Goal: Check status: Check status

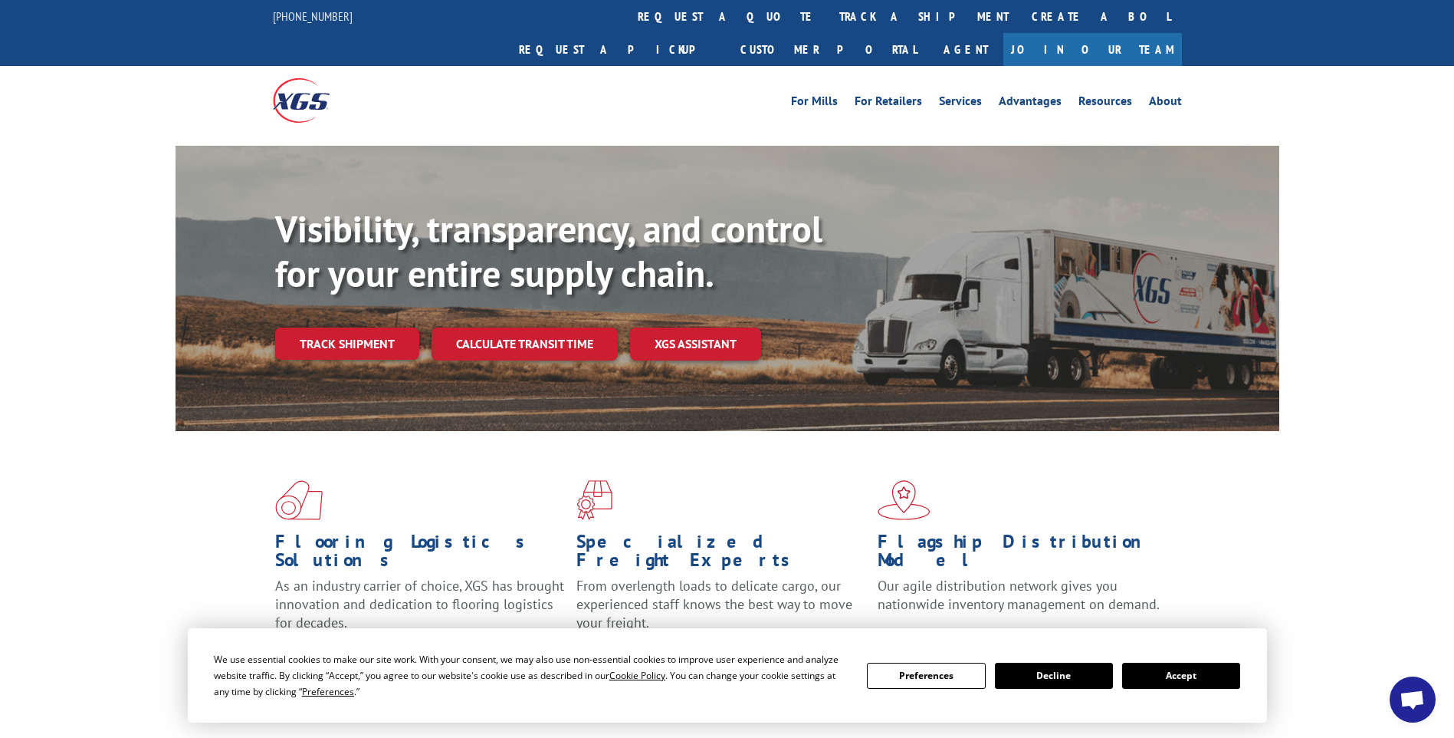
click at [1159, 672] on button "Accept" at bounding box center [1181, 675] width 118 height 26
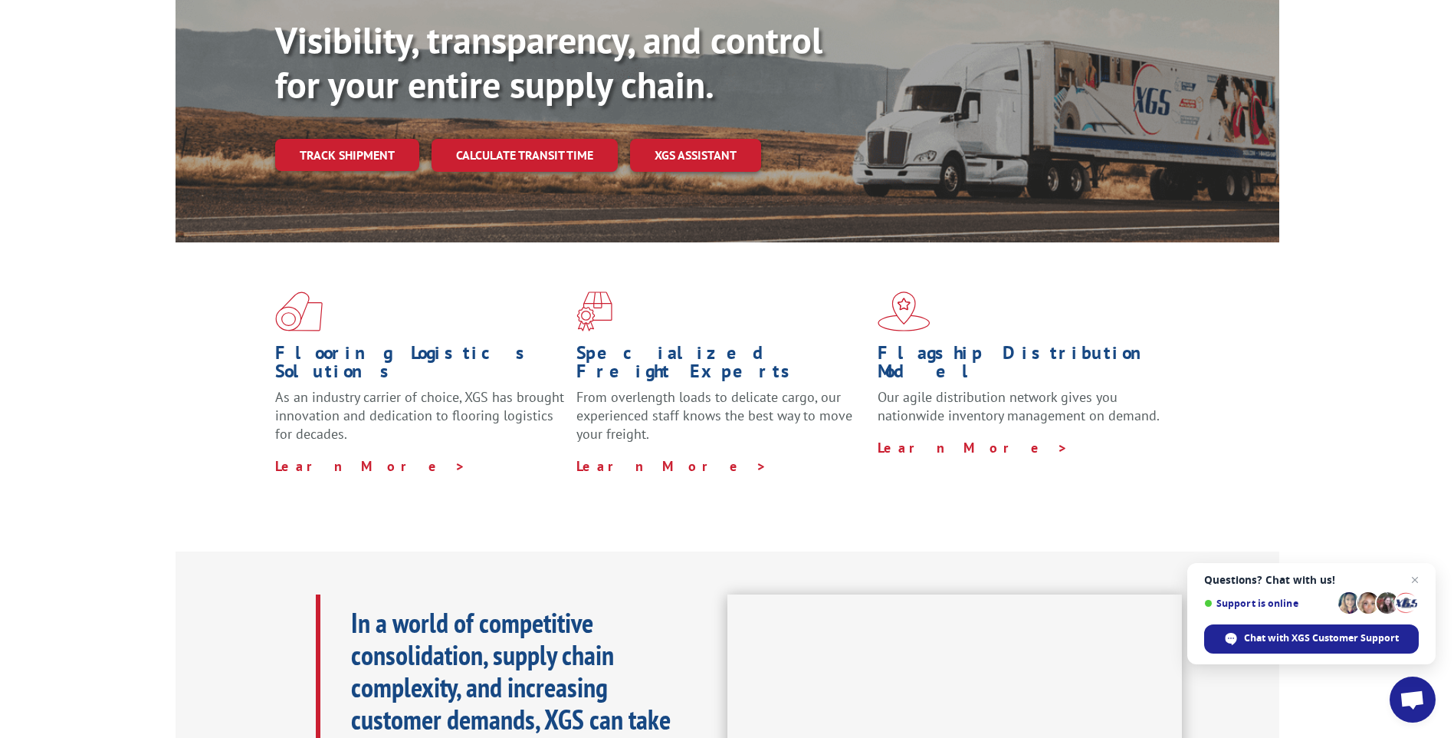
scroll to position [288, 0]
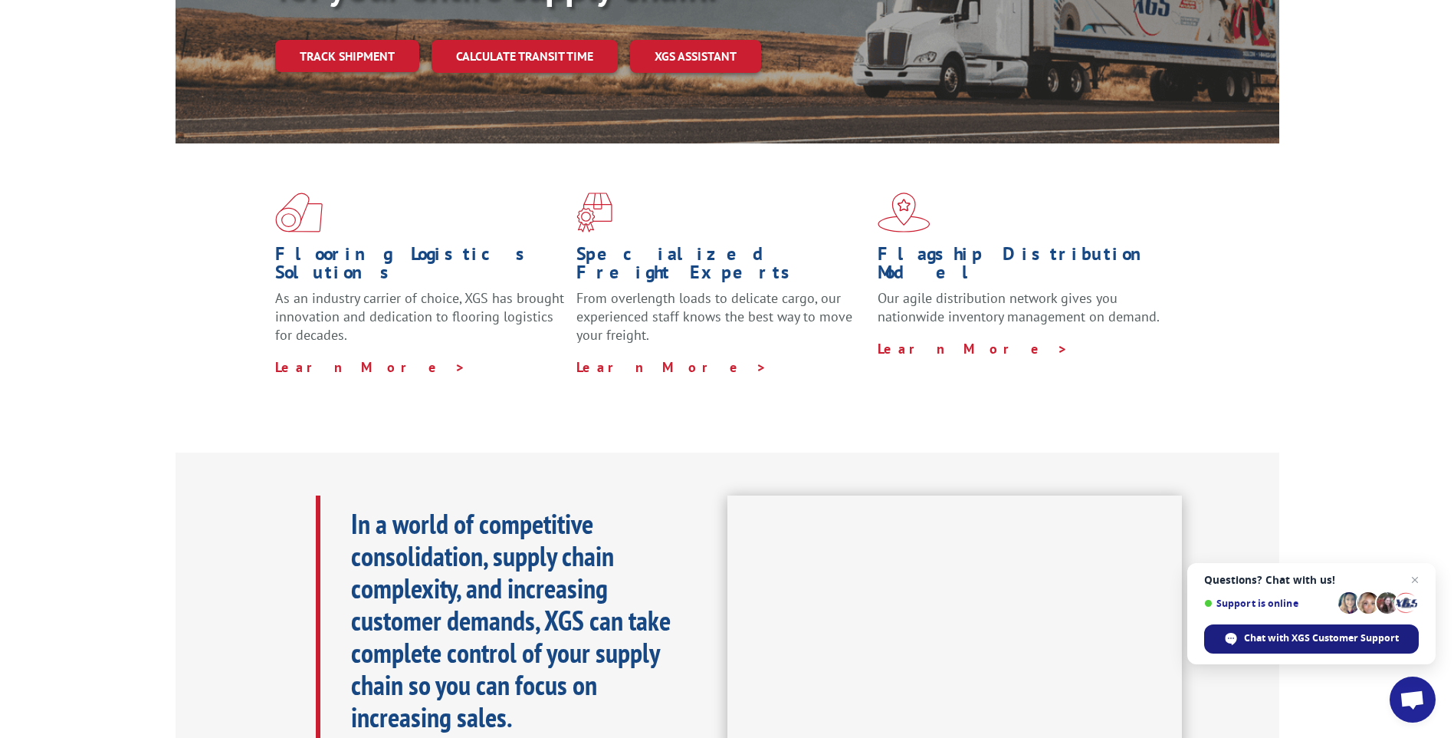
click at [1314, 637] on span "Chat with XGS Customer Support" at bounding box center [1321, 638] width 155 height 14
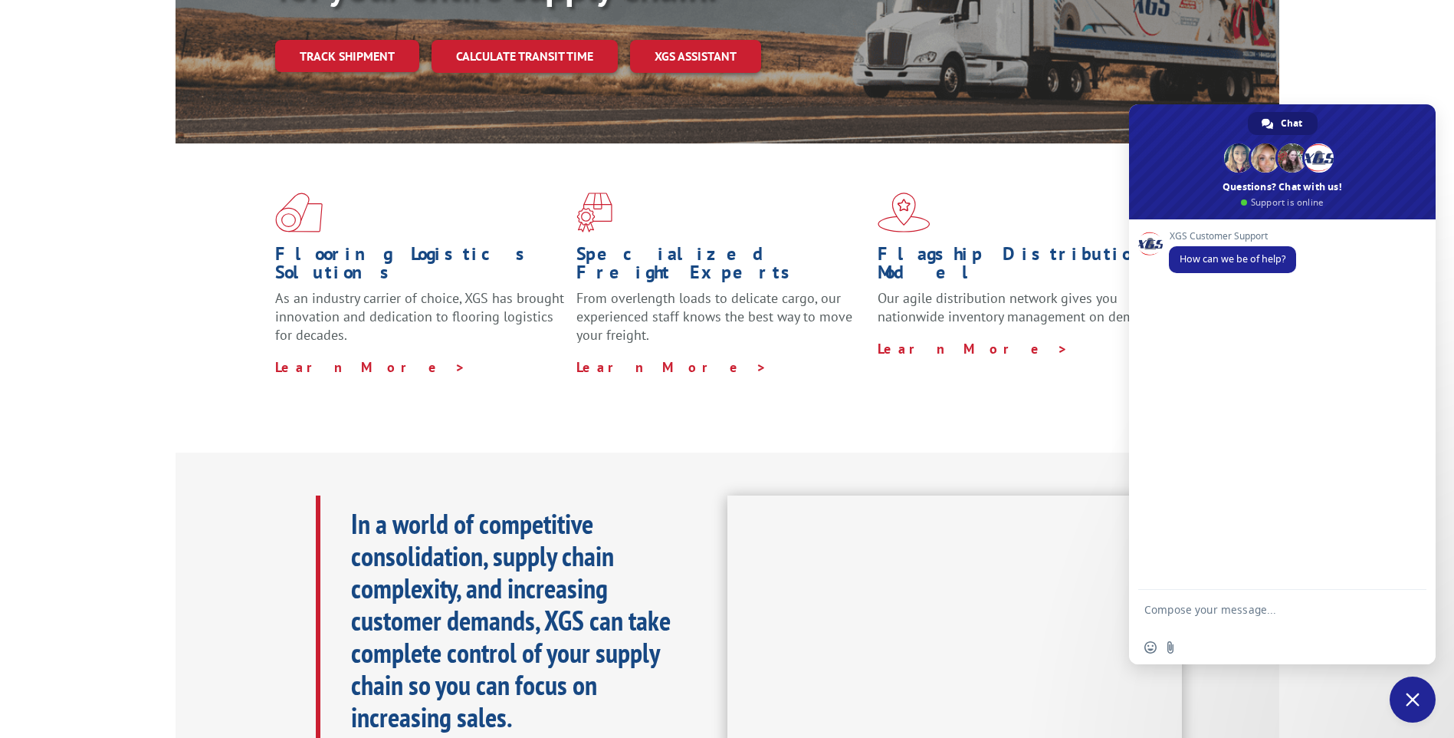
click at [1270, 616] on textarea "Compose your message..." at bounding box center [1266, 617] width 242 height 28
type textarea "i need a better time frame for the delivery of my cabinets than 8-8pm because I…"
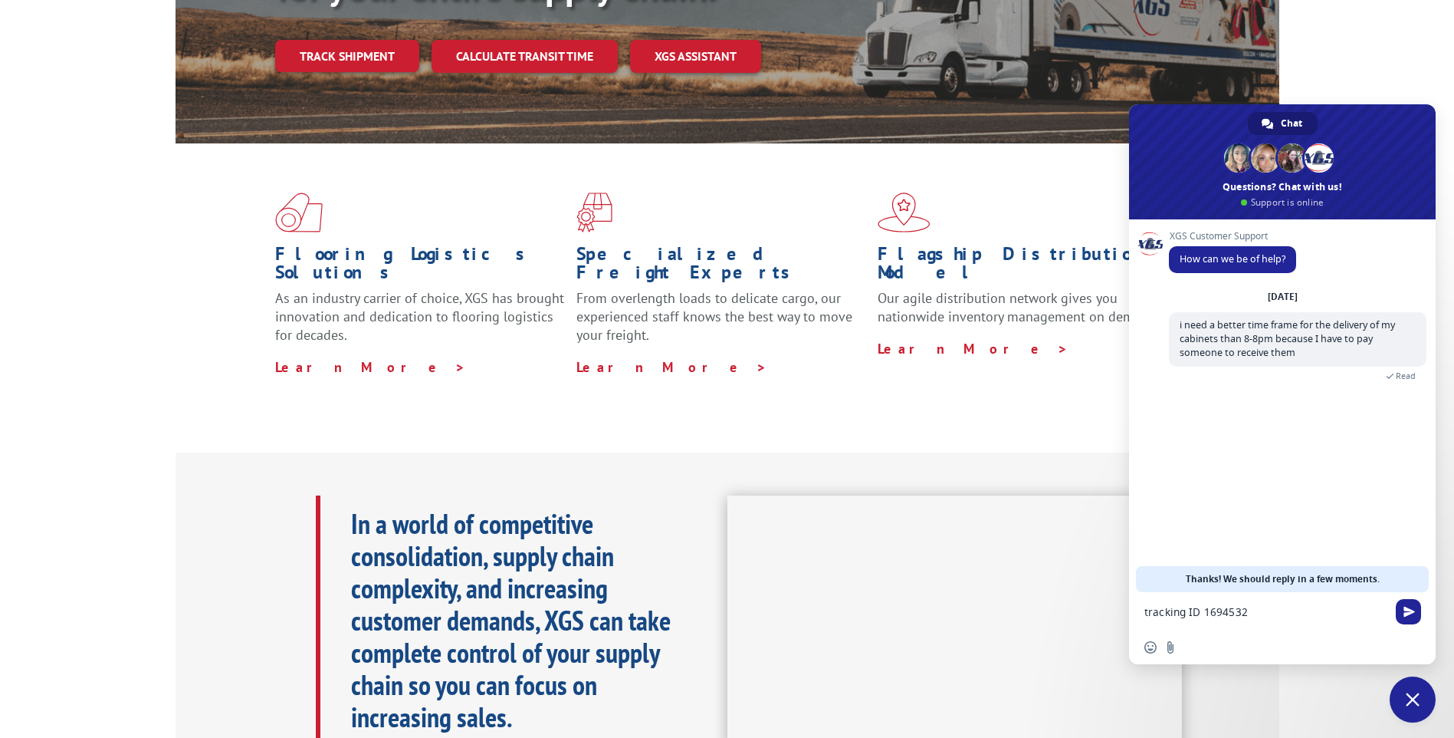
type textarea "tracking ID 16945323"
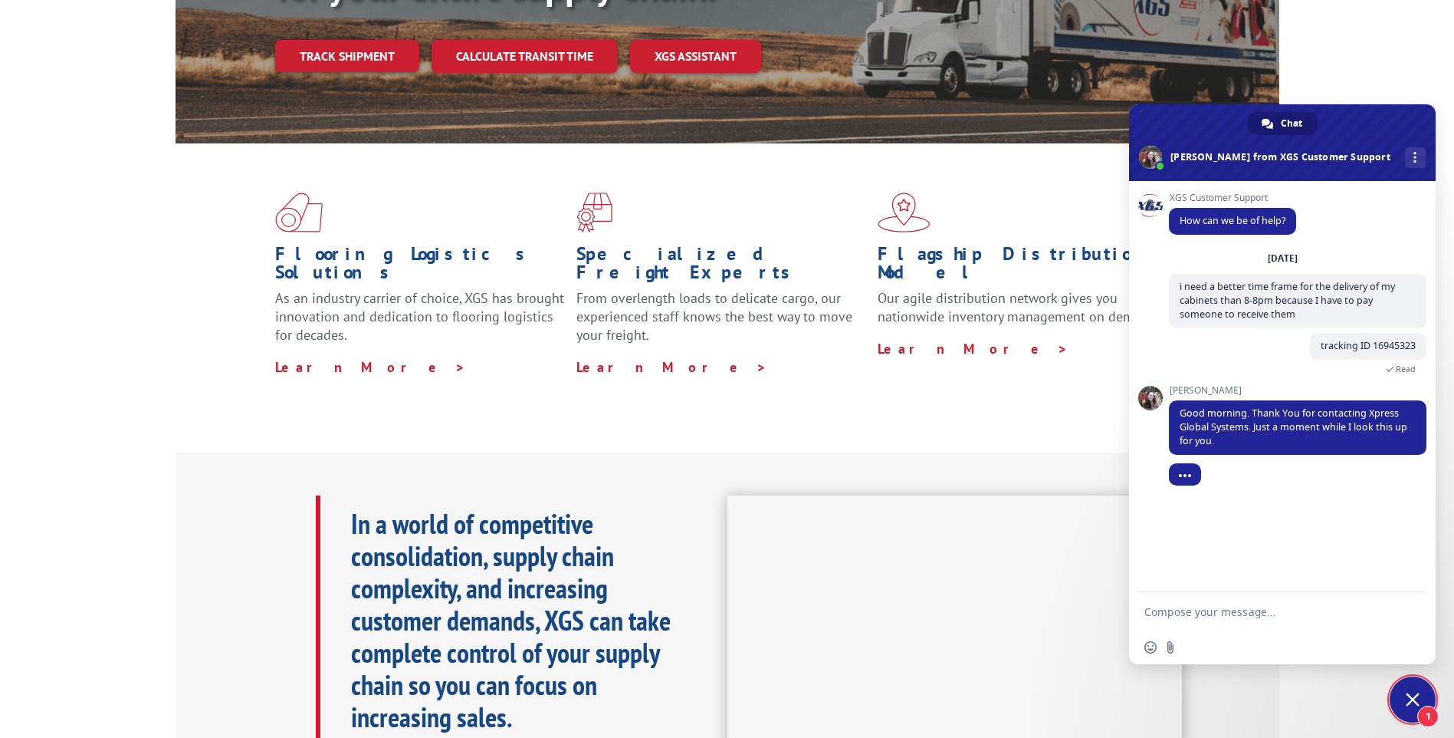
scroll to position [268, 0]
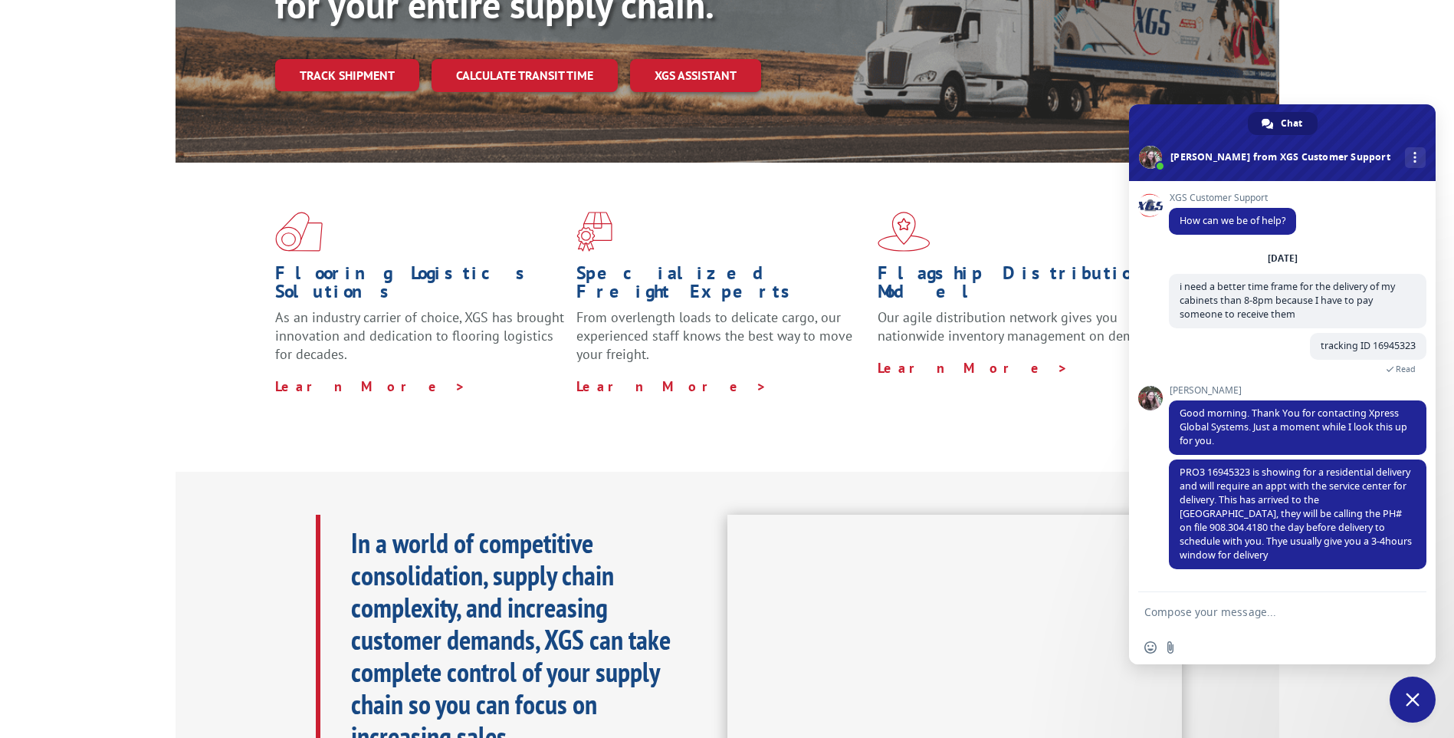
click at [1202, 613] on textarea "Compose your message..." at bounding box center [1266, 612] width 242 height 14
click at [1280, 613] on textarea "OK. So, since it says to ex" at bounding box center [1266, 612] width 242 height 14
type textarea "OK. So, since it says to expect delivery [DATE], they will call me [DATE]?"
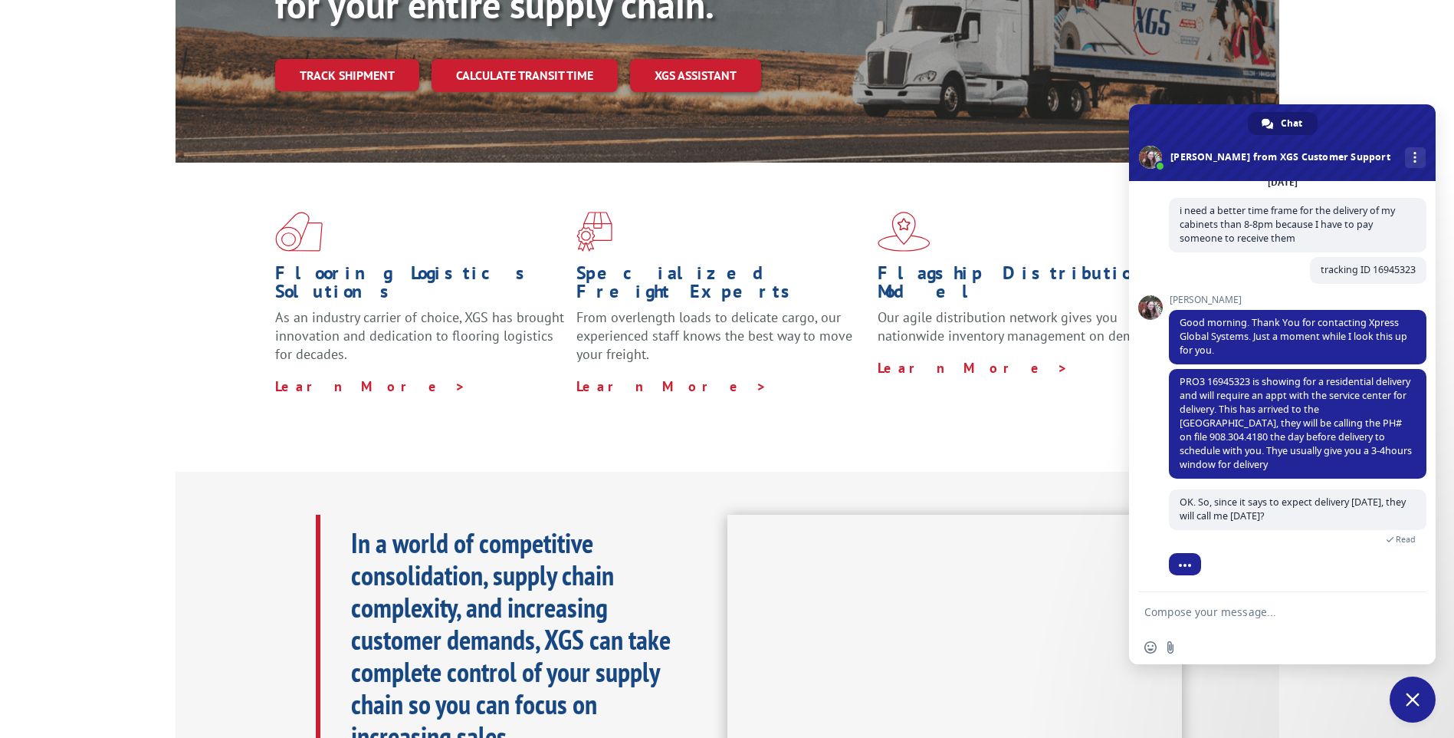
scroll to position [140, 0]
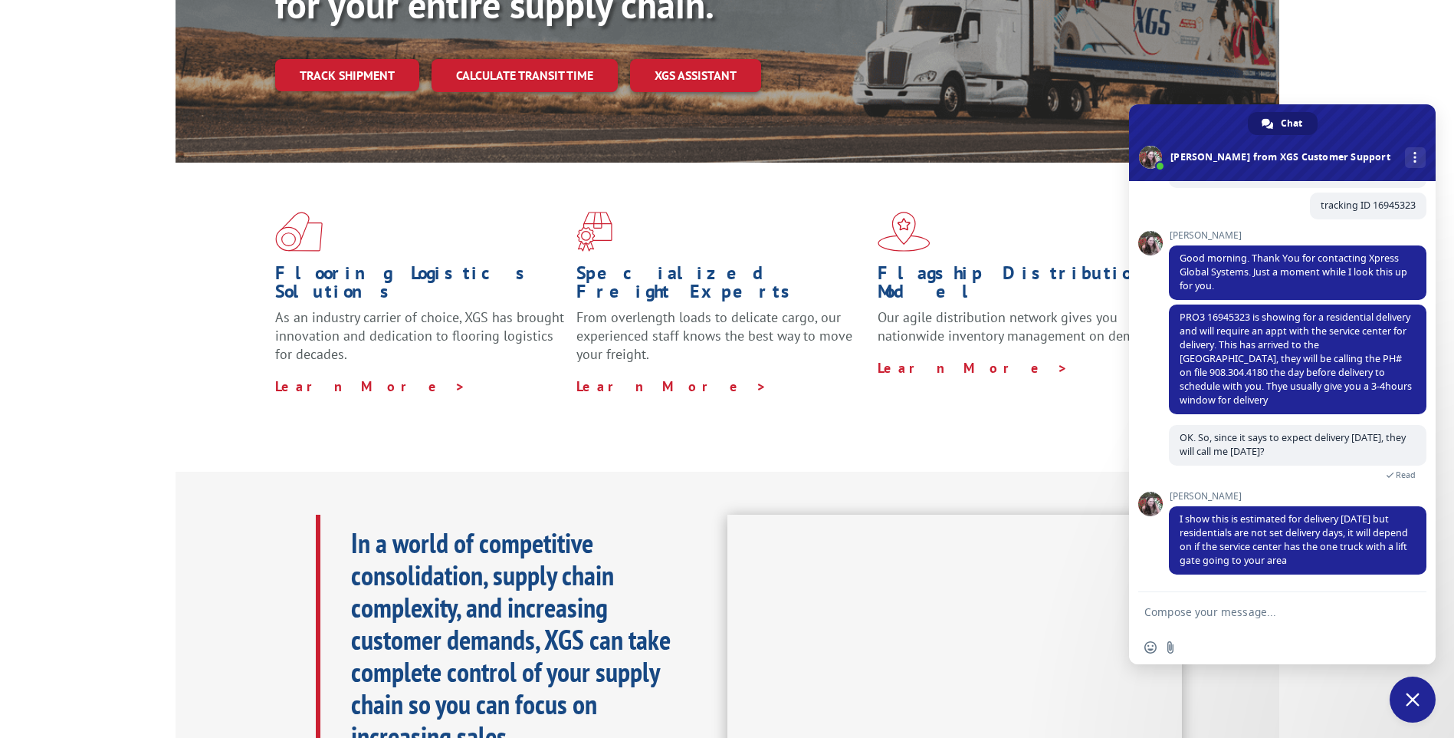
click at [1217, 614] on textarea "Compose your message..." at bounding box center [1266, 612] width 242 height 14
type textarea "ok"
click at [1420, 613] on span "Send" at bounding box center [1408, 611] width 25 height 25
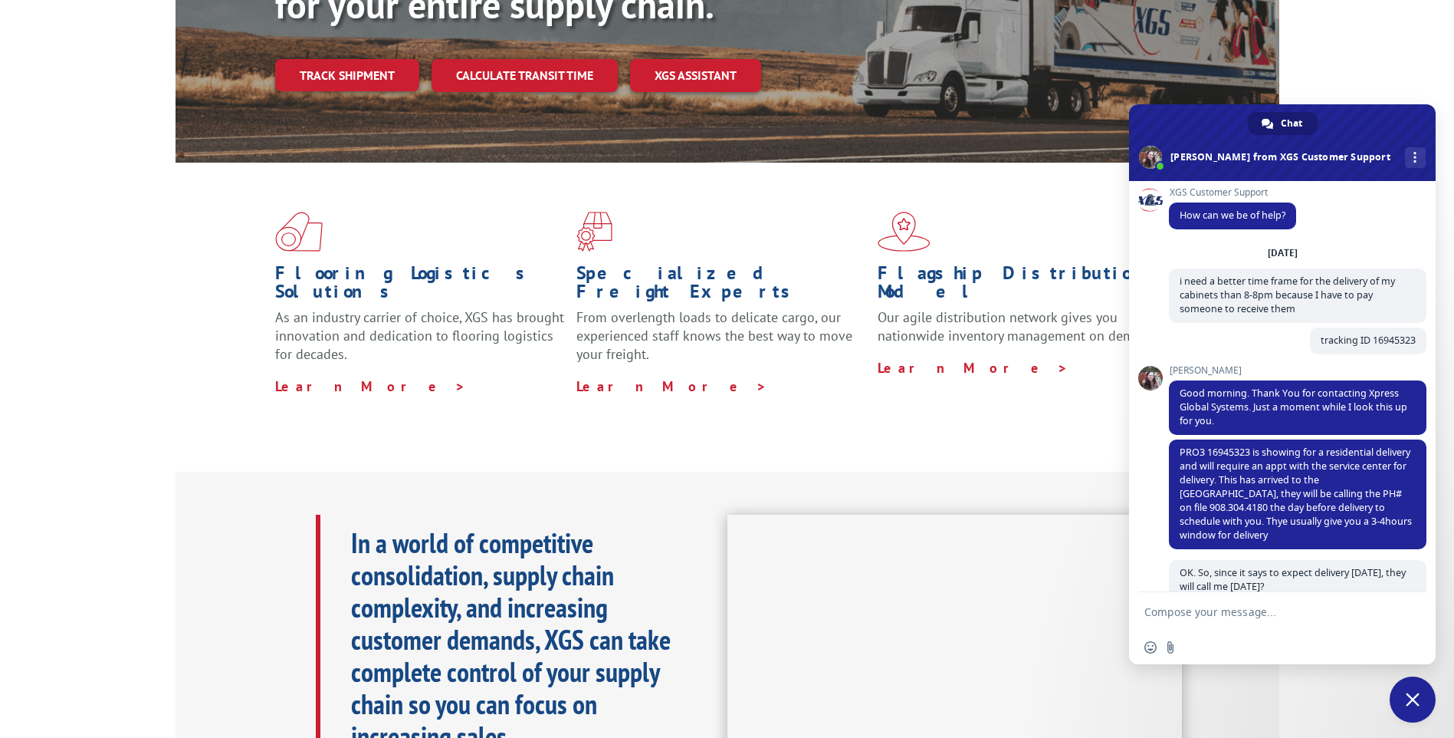
scroll to position [0, 0]
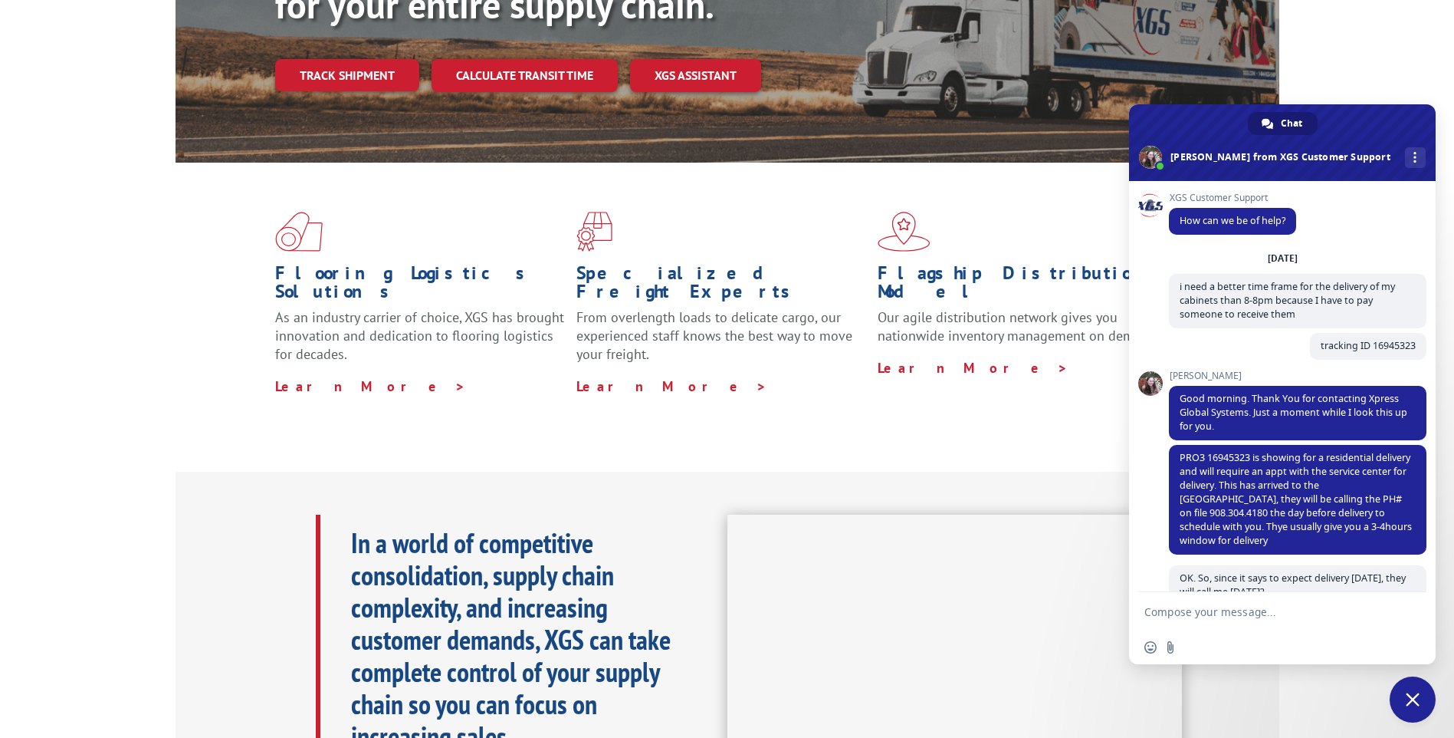
click at [876, 398] on div "Flooring Logistics Solutions As an industry carrier of choice, XGS has brought …" at bounding box center [727, 317] width 1454 height 308
click at [550, 59] on link "Calculate transit time" at bounding box center [525, 75] width 186 height 33
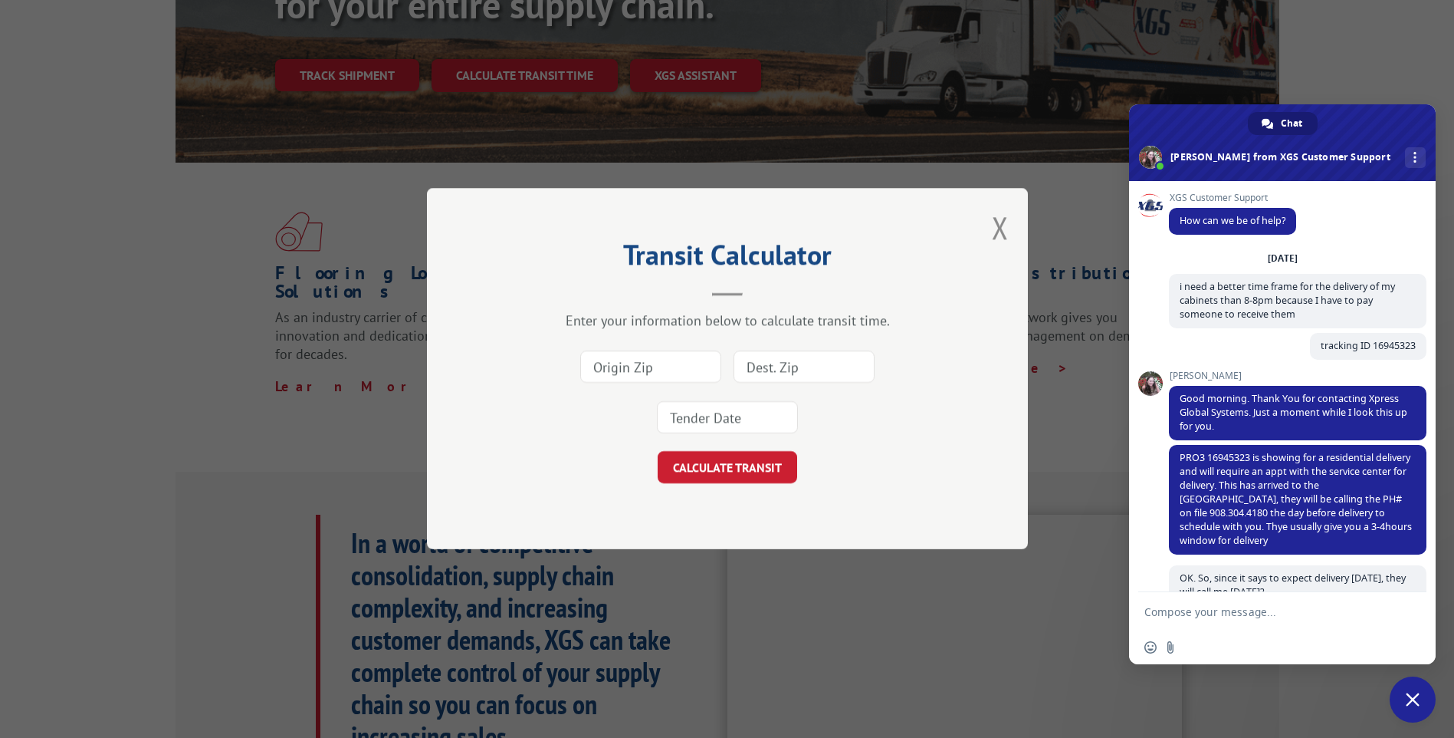
click at [626, 363] on input at bounding box center [650, 367] width 141 height 32
click at [764, 370] on input at bounding box center [804, 367] width 141 height 32
type input "86351"
click at [619, 366] on input at bounding box center [650, 367] width 141 height 32
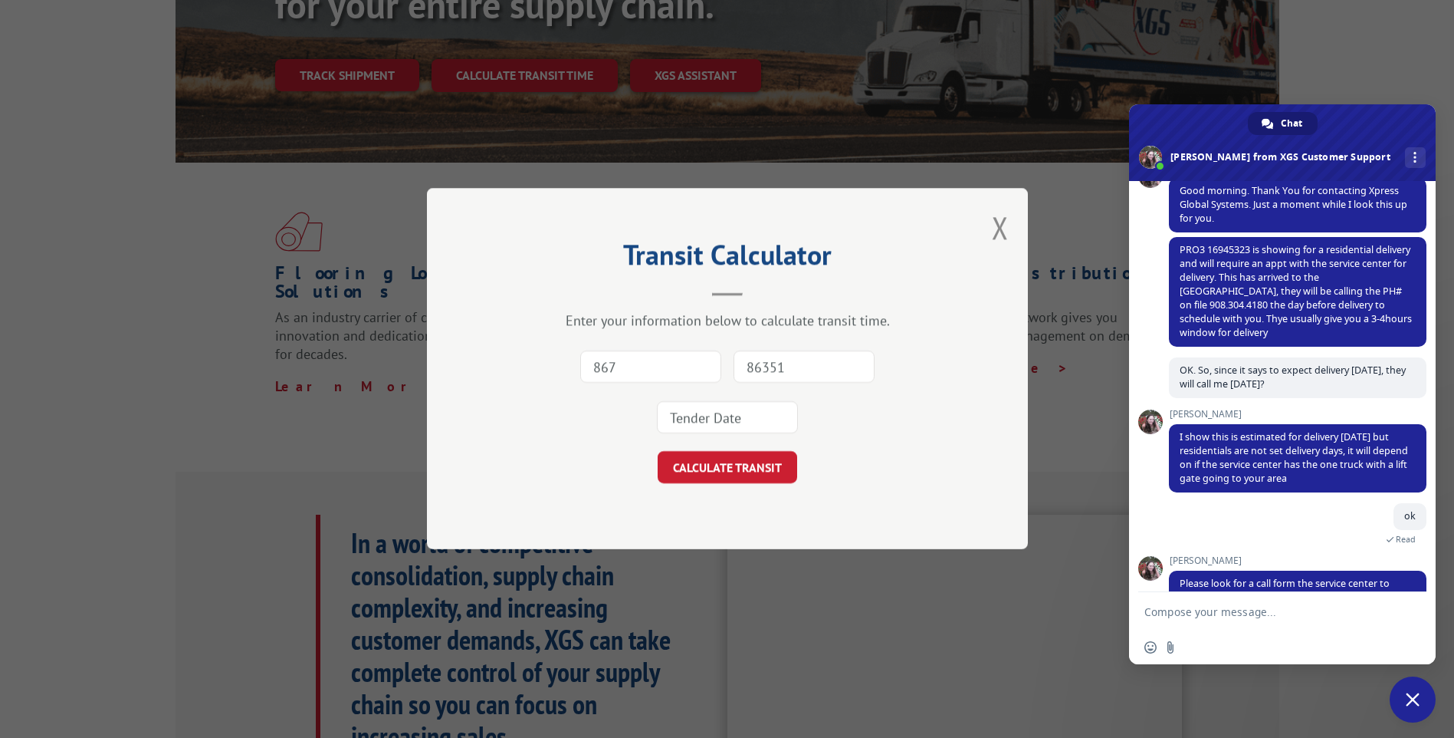
scroll to position [258, 0]
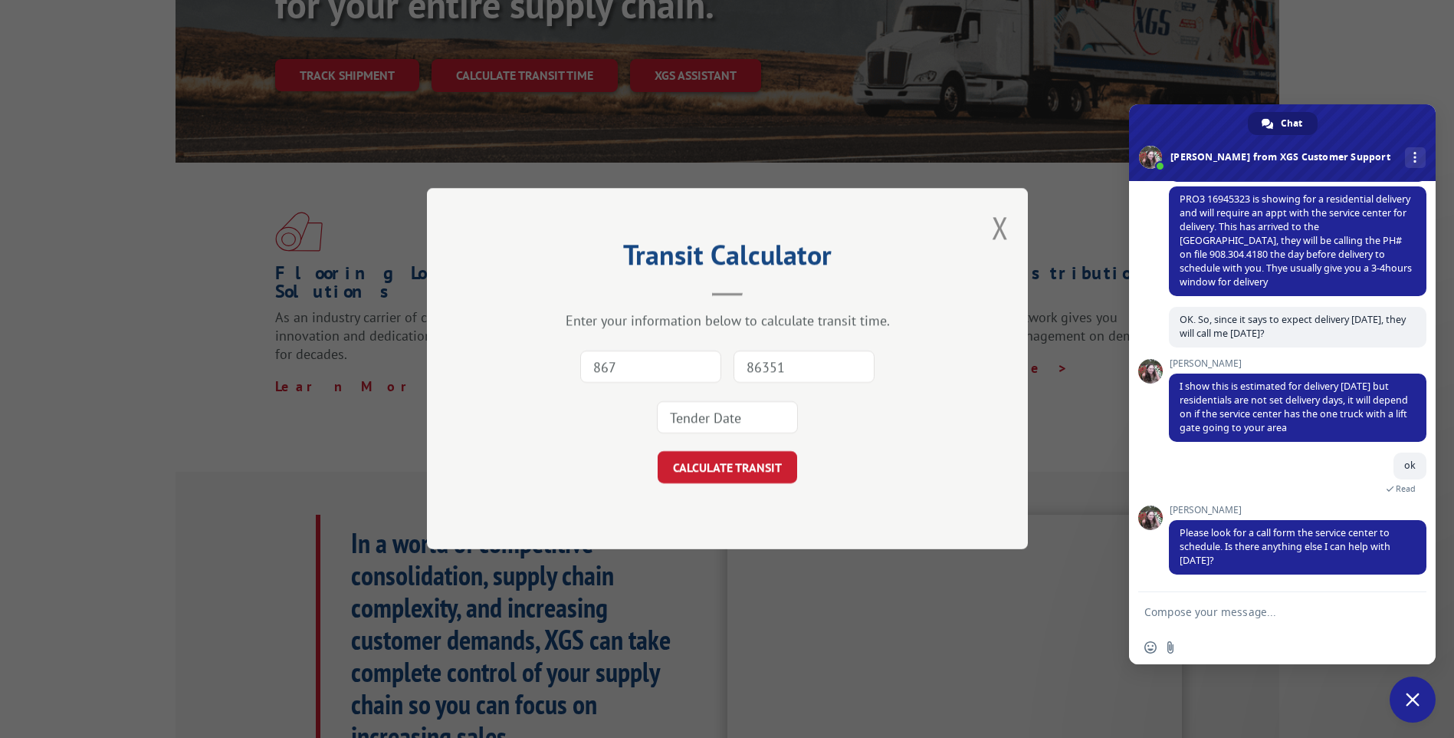
click at [625, 367] on input "867" at bounding box center [650, 367] width 141 height 32
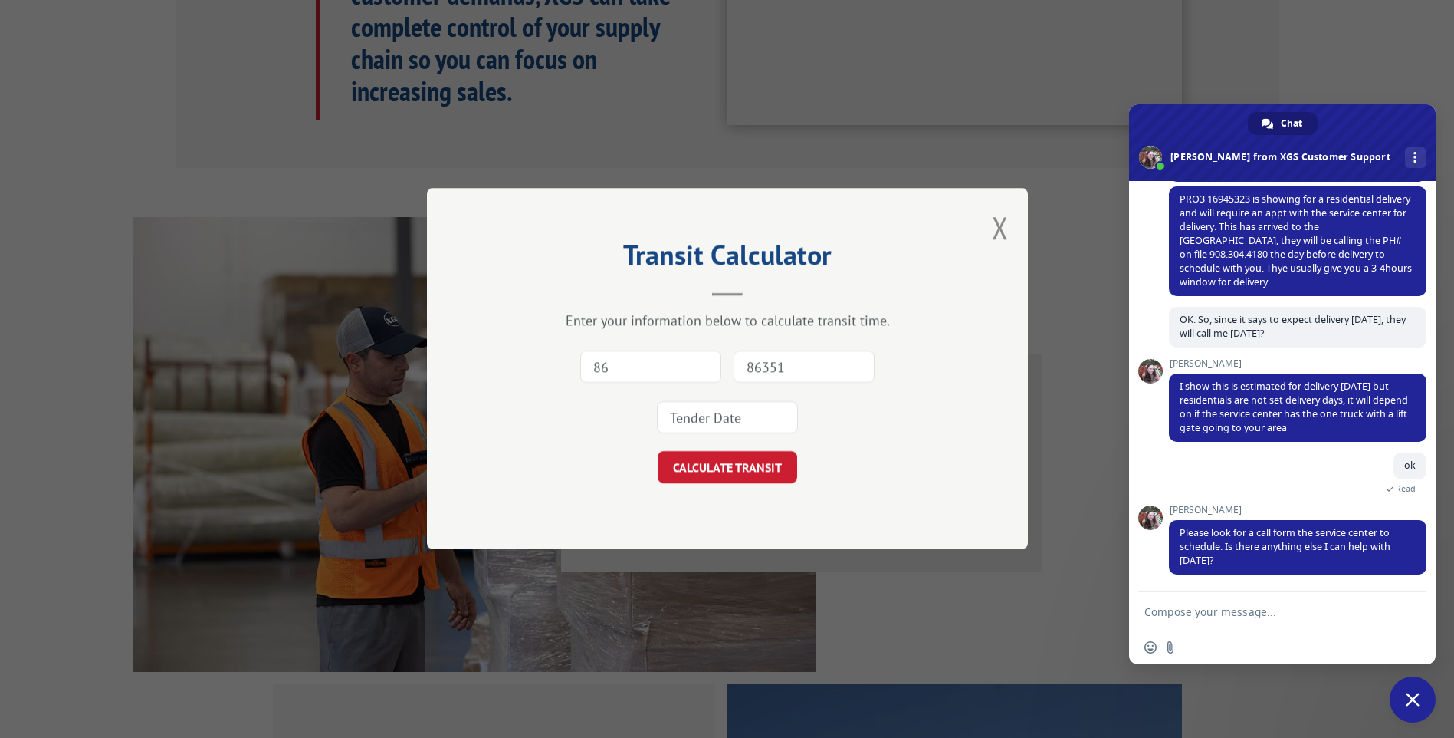
type input "86"
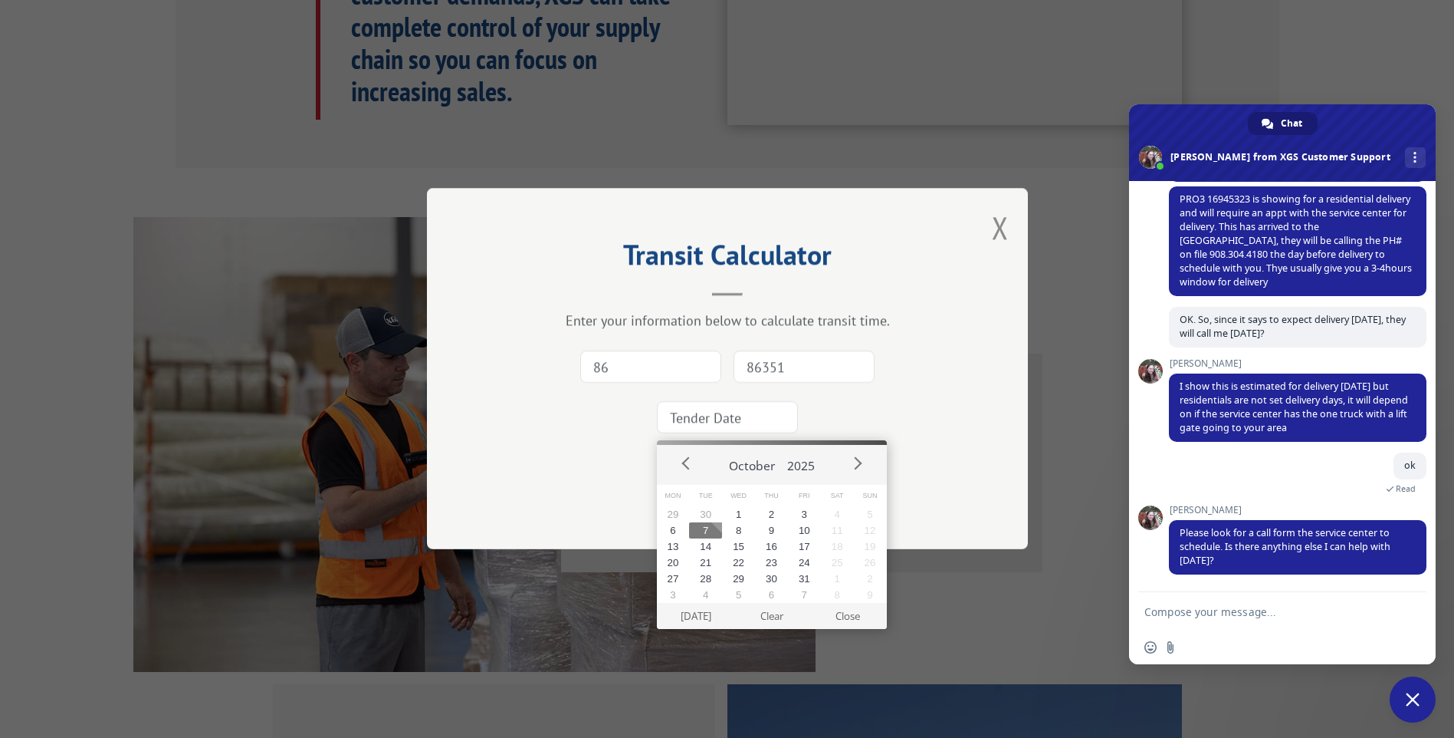
click at [722, 414] on input at bounding box center [727, 418] width 141 height 32
click at [710, 532] on button "7" at bounding box center [705, 530] width 33 height 16
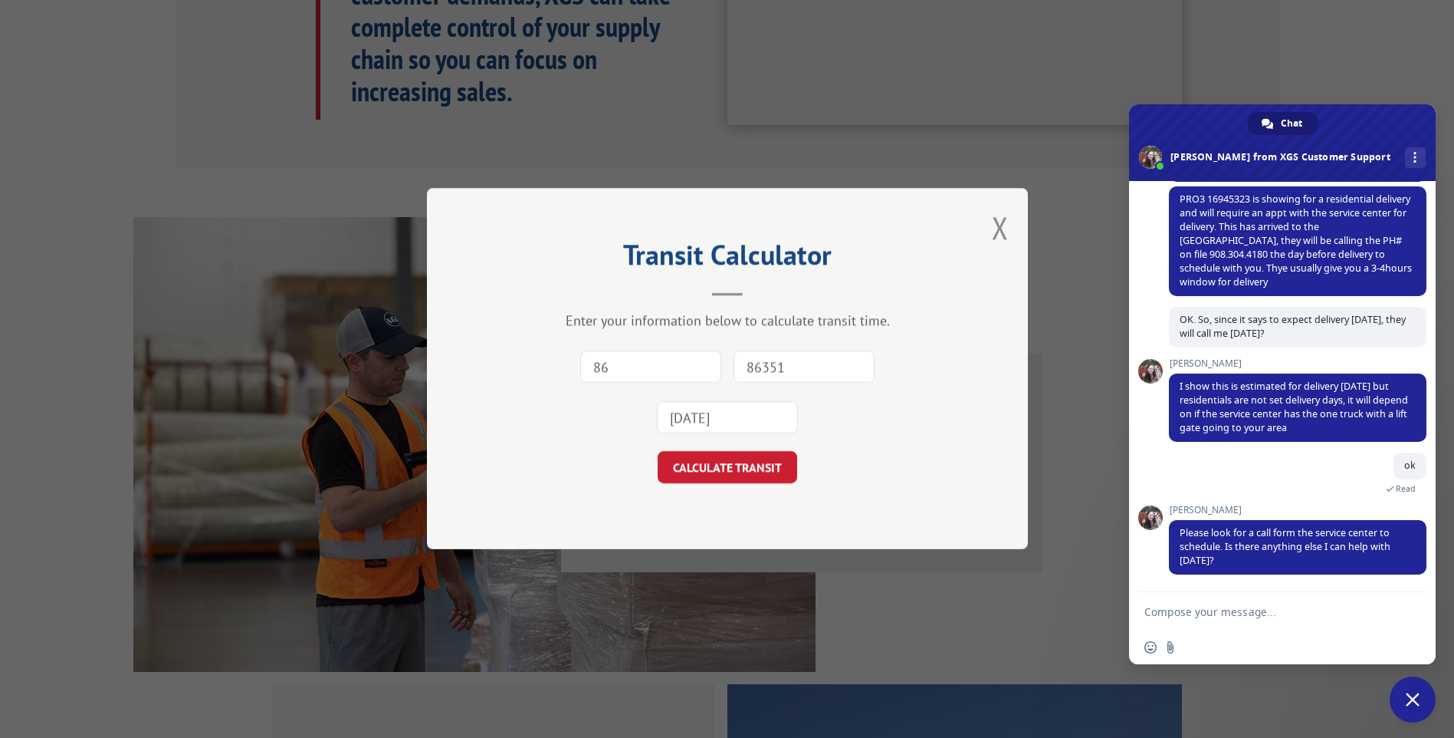
click at [716, 418] on input "[DATE]" at bounding box center [727, 418] width 141 height 32
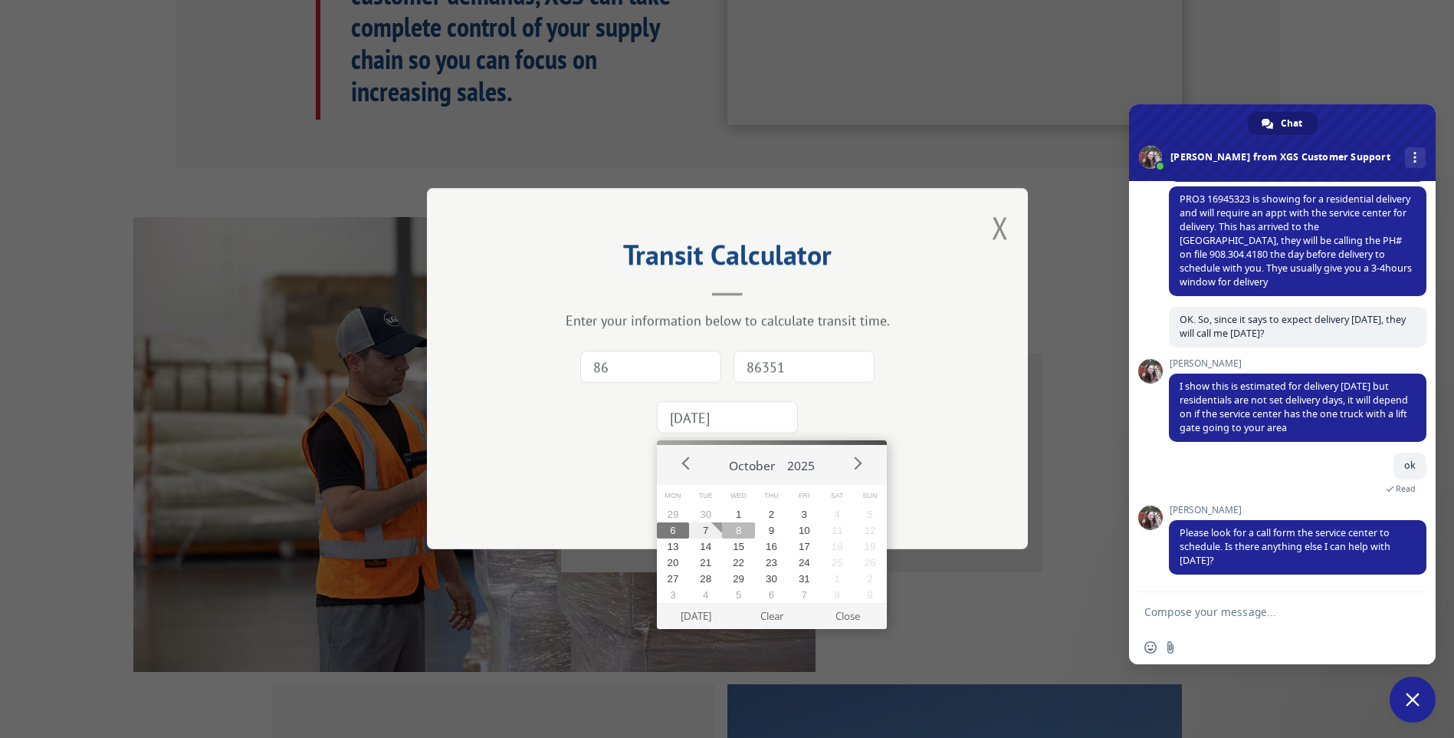
click at [734, 531] on button "8" at bounding box center [738, 530] width 33 height 16
type input "[DATE]"
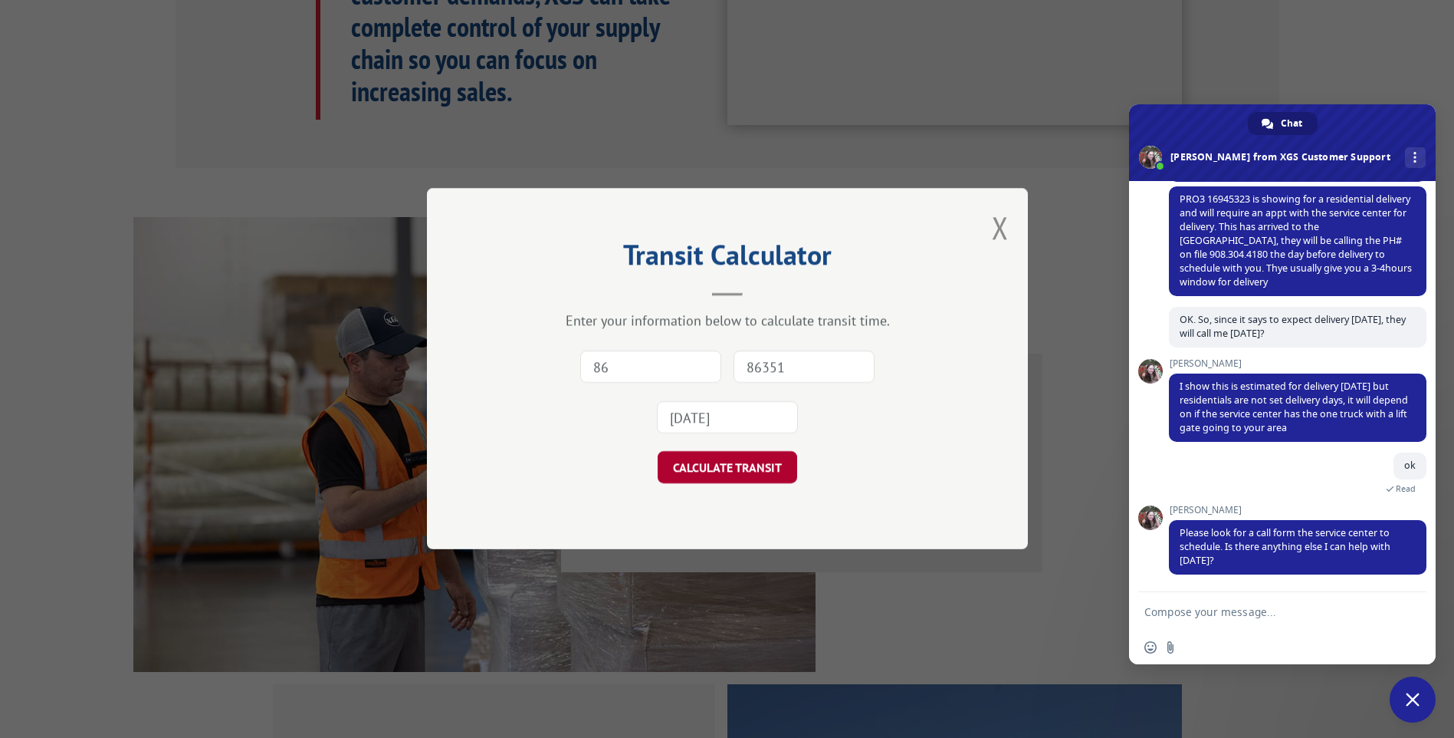
click at [704, 469] on button "CALCULATE TRANSIT" at bounding box center [728, 468] width 140 height 32
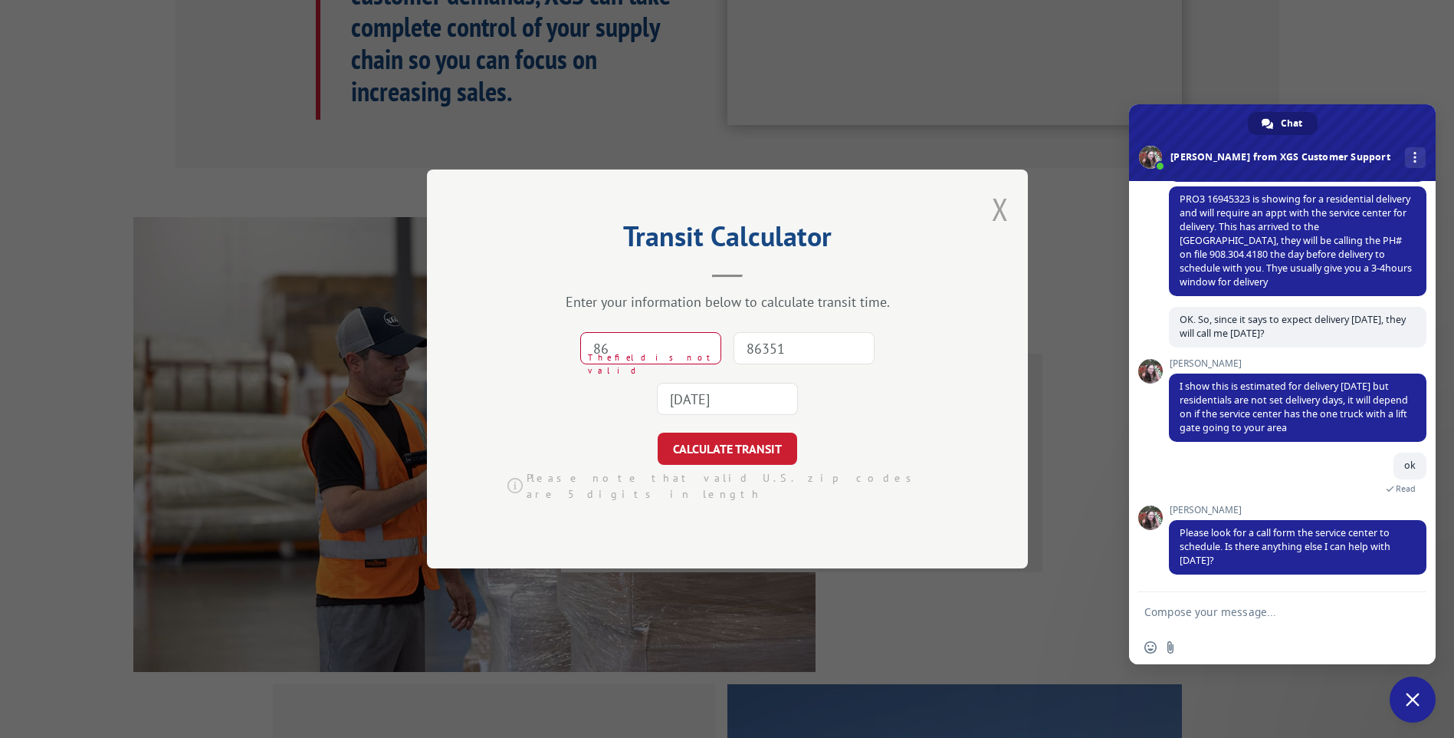
click at [993, 215] on button "Close modal" at bounding box center [1000, 209] width 17 height 41
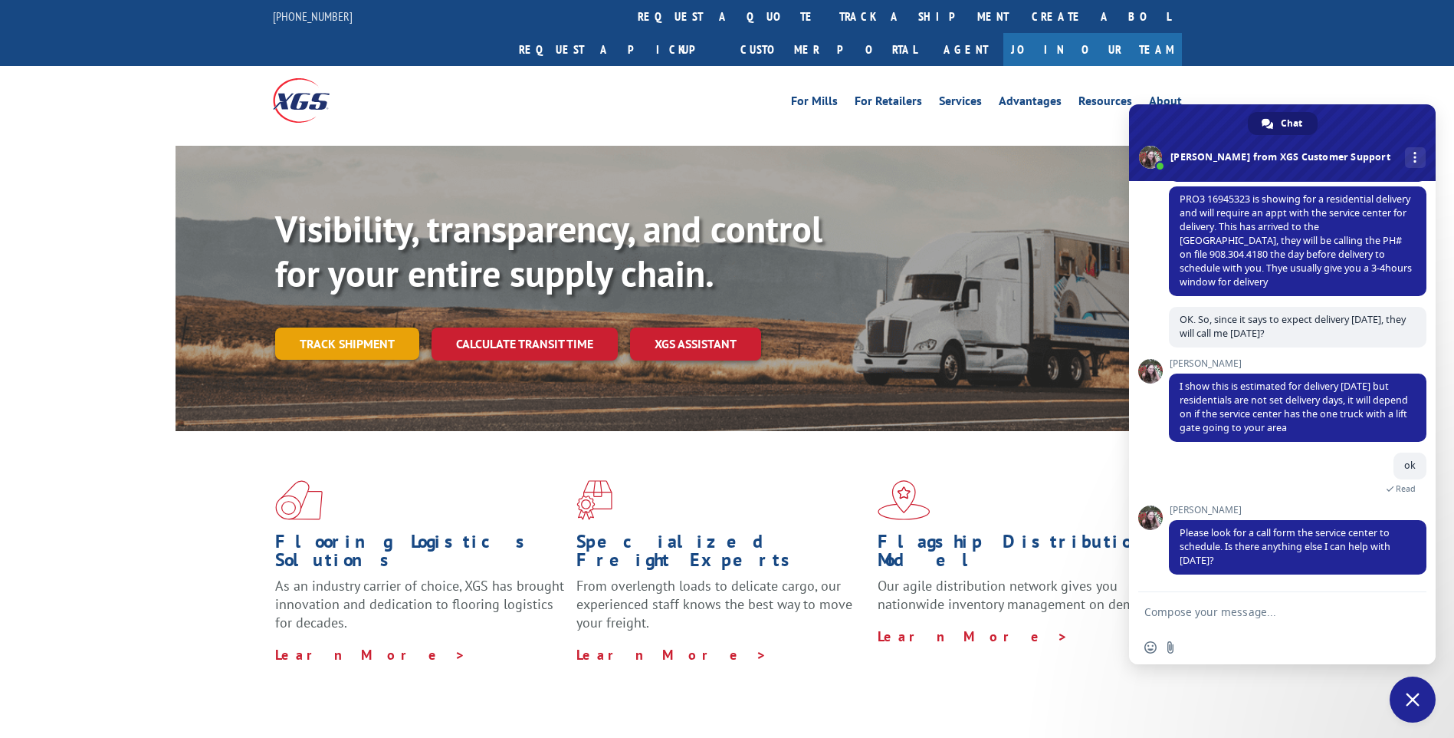
click at [350, 327] on link "Track shipment" at bounding box center [347, 343] width 144 height 32
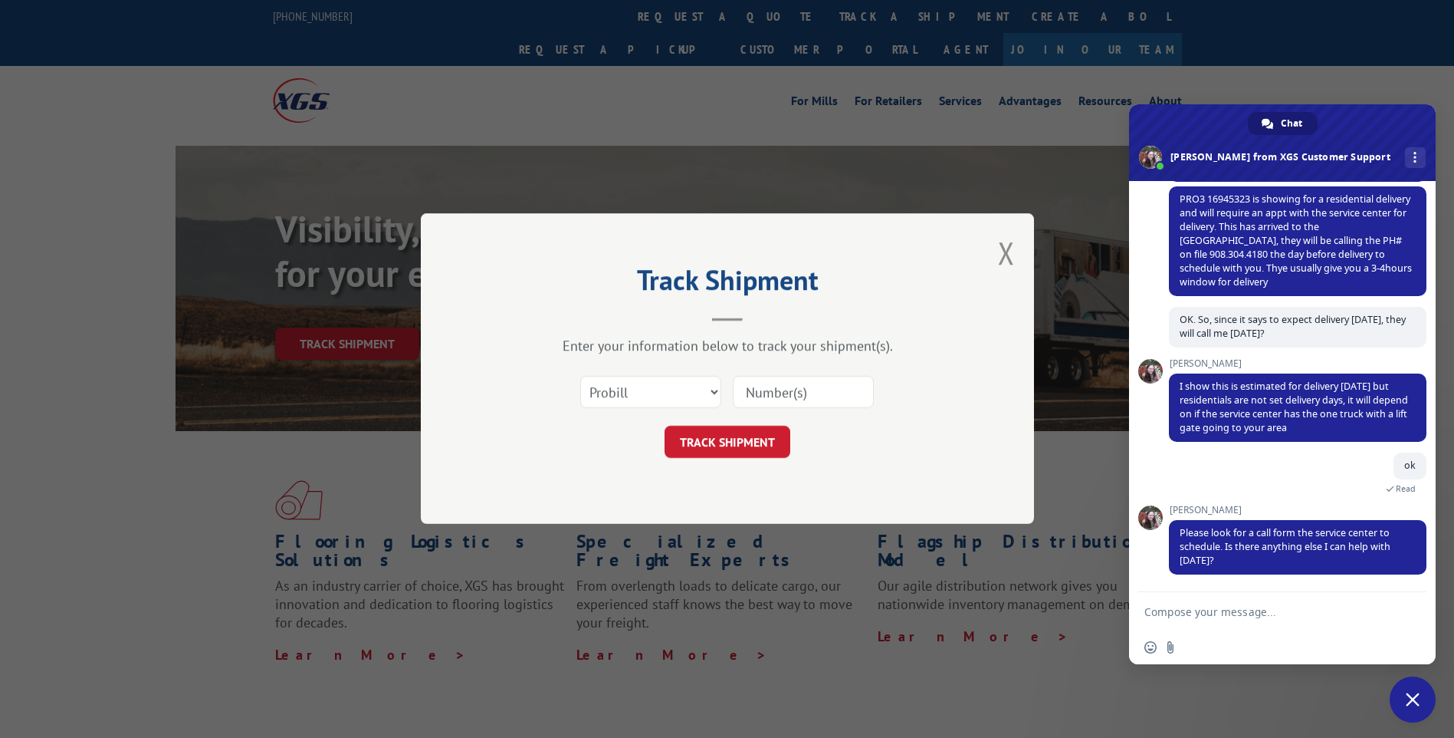
click at [761, 396] on input at bounding box center [803, 392] width 141 height 32
type input "16945323"
click at [715, 442] on button "TRACK SHIPMENT" at bounding box center [728, 442] width 126 height 32
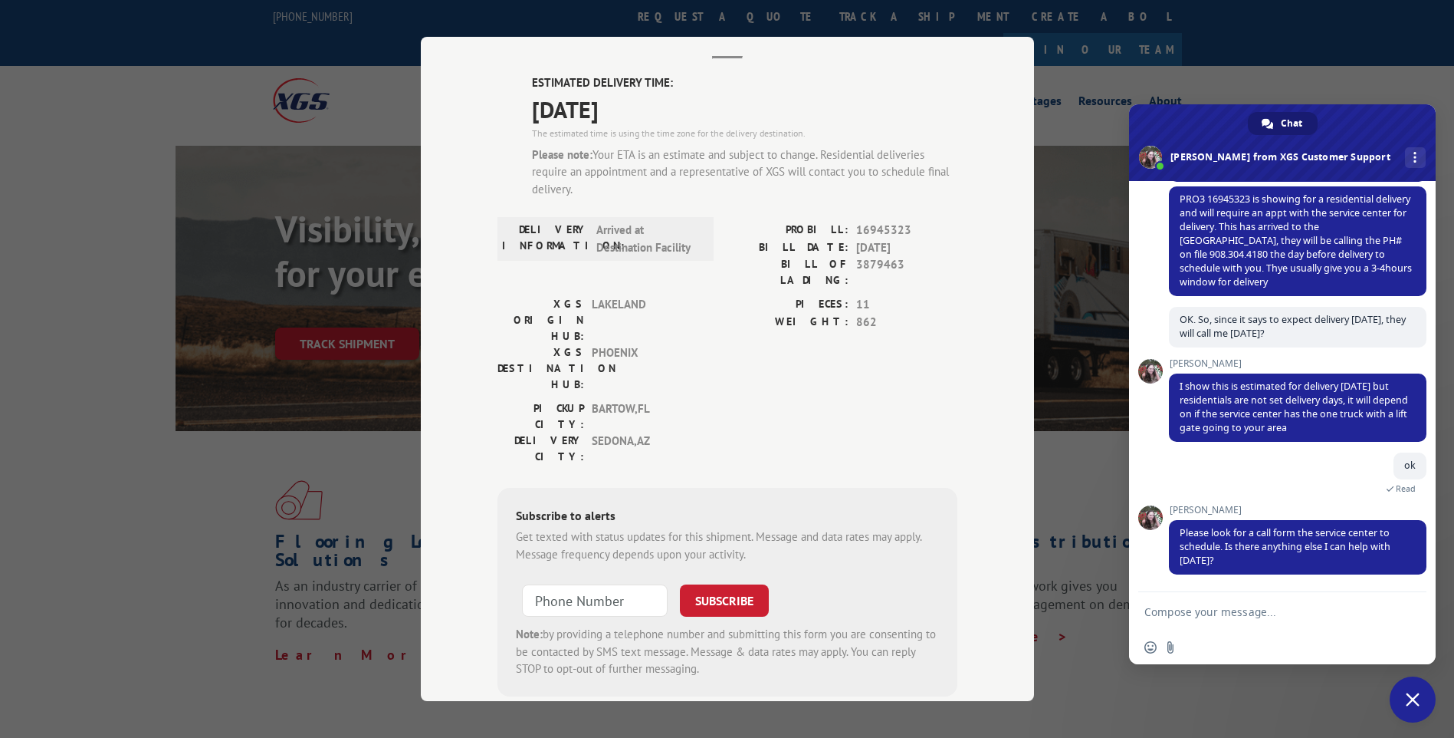
scroll to position [97, 0]
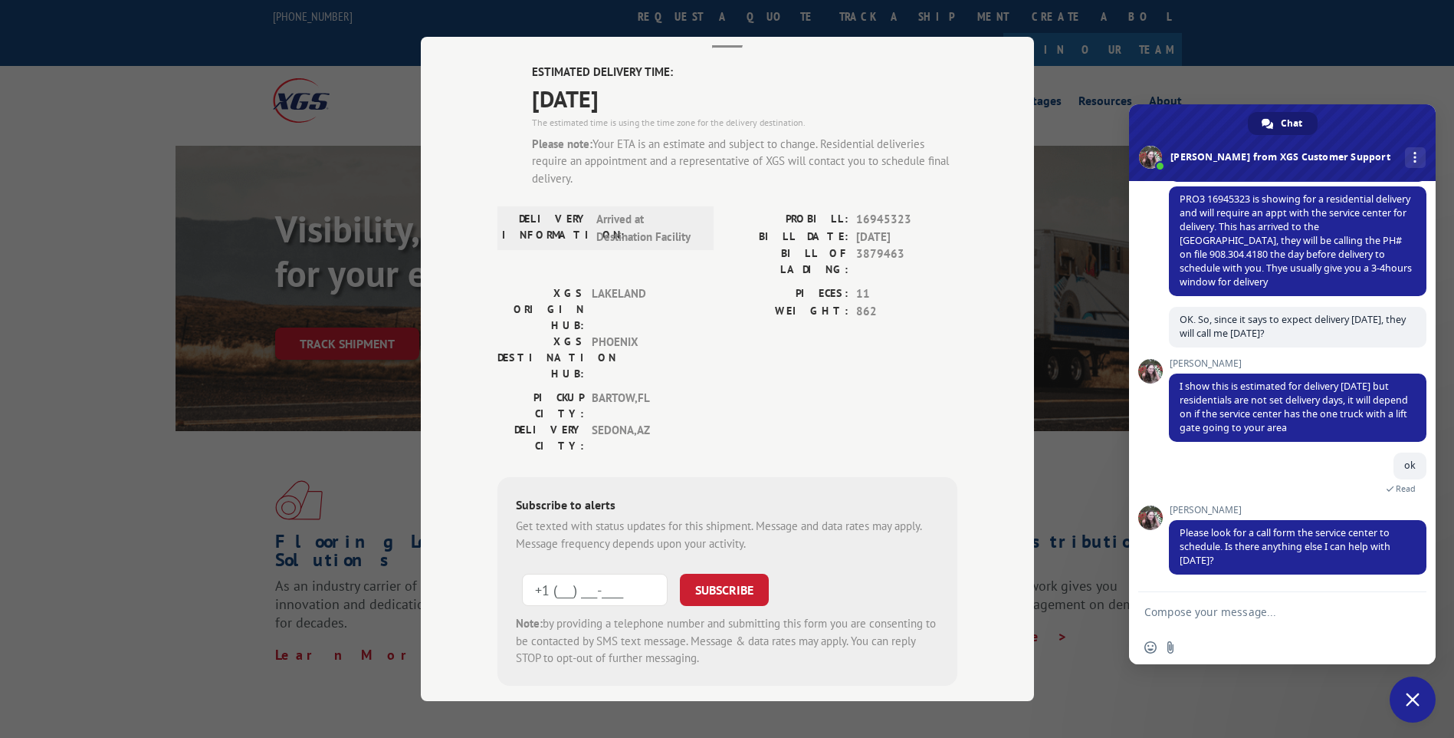
click at [567, 573] on input "+1 (___) ___-____" at bounding box center [595, 589] width 146 height 32
click at [558, 573] on input "+1 (___) ___-____" at bounding box center [595, 589] width 146 height 32
type input "[PHONE_NUMBER]"
click at [732, 573] on button "SUBSCRIBE" at bounding box center [724, 589] width 89 height 32
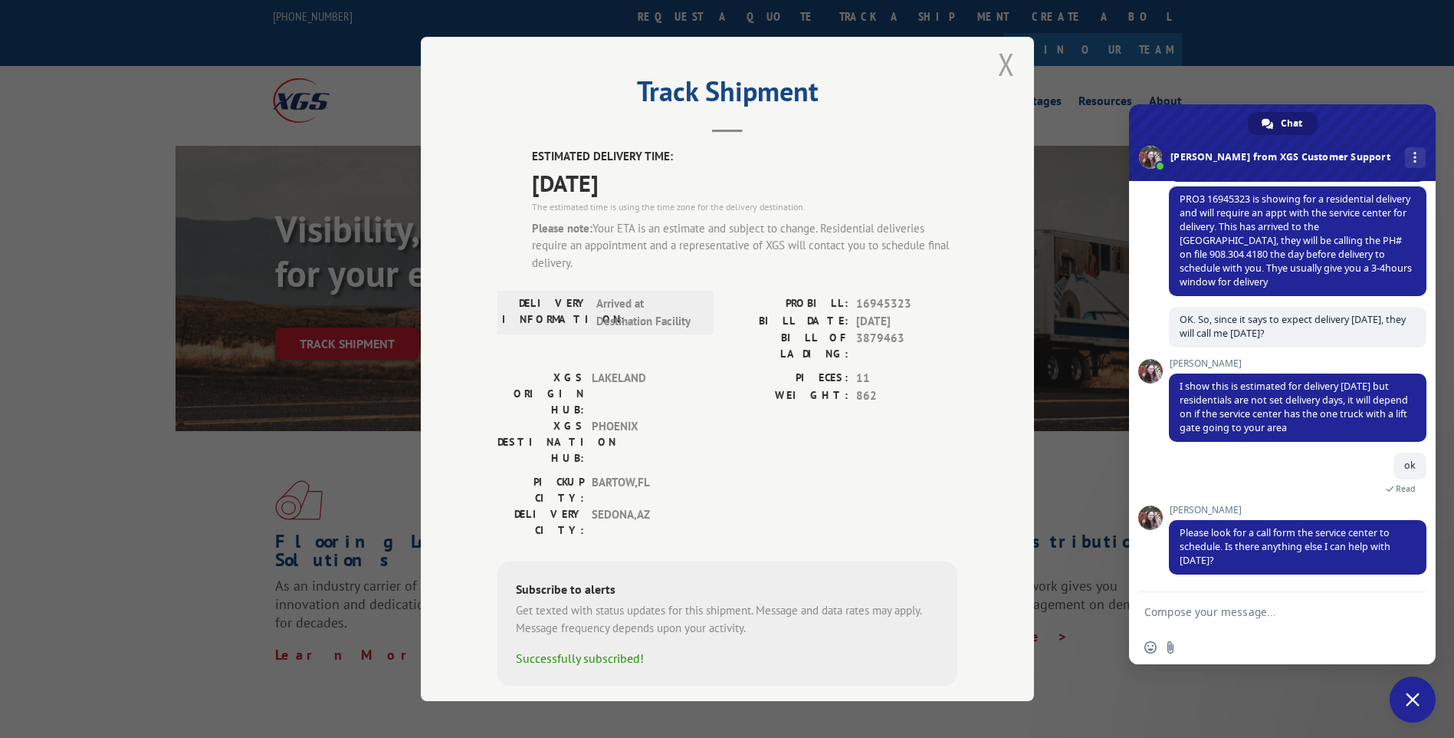
click at [1000, 71] on button "Close modal" at bounding box center [1006, 64] width 17 height 41
